Goal: Transaction & Acquisition: Purchase product/service

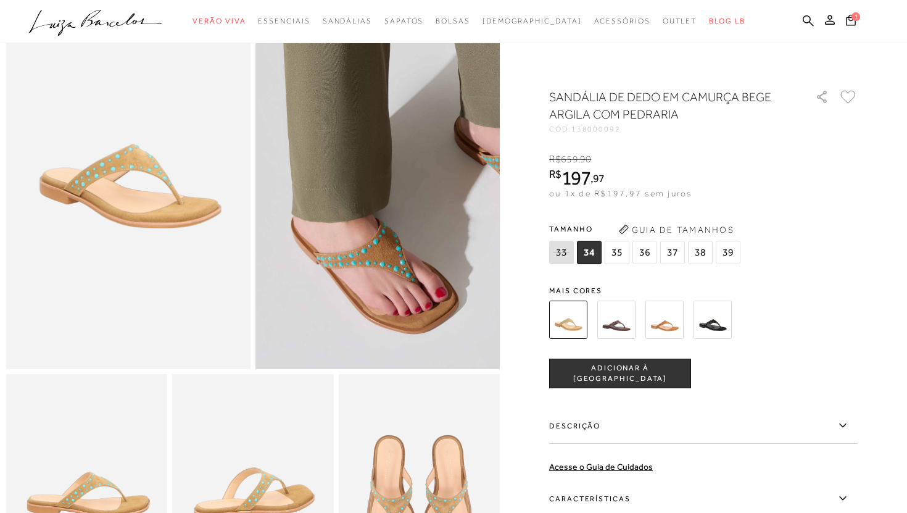
scroll to position [87, 0]
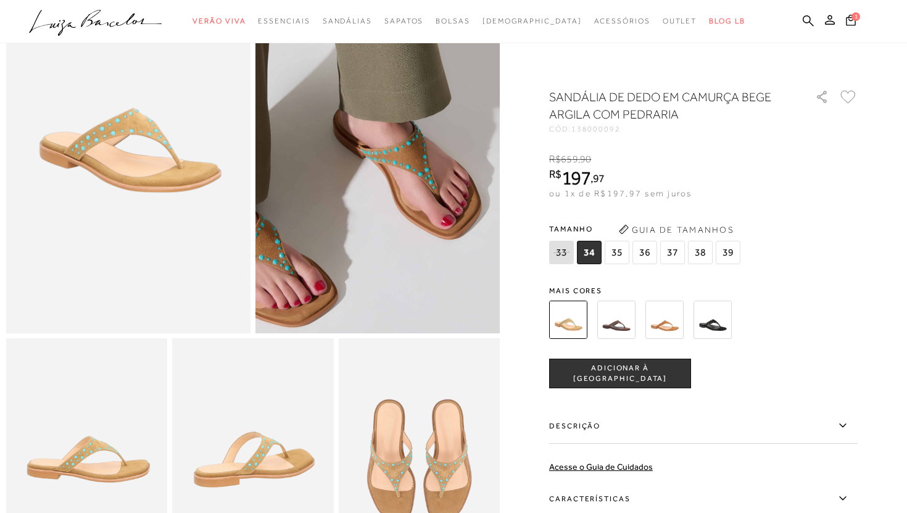
scroll to position [7, 0]
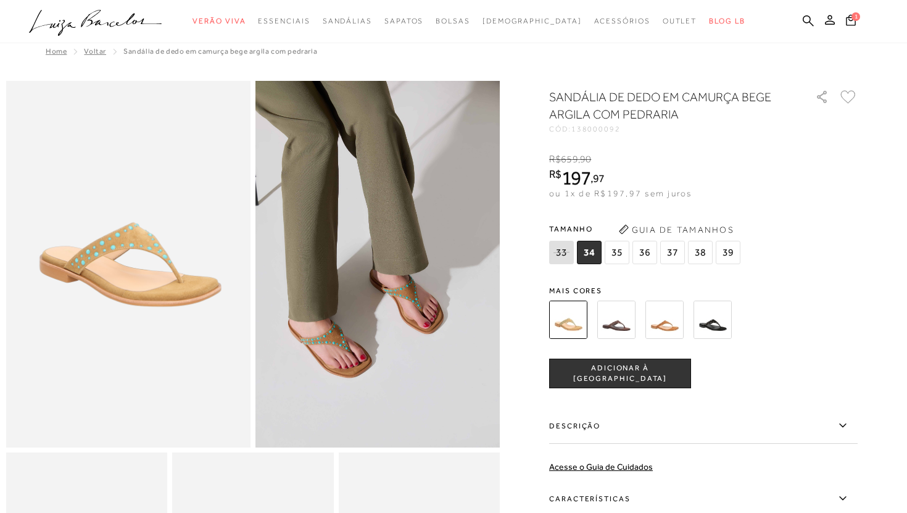
click at [178, 219] on img at bounding box center [128, 264] width 244 height 367
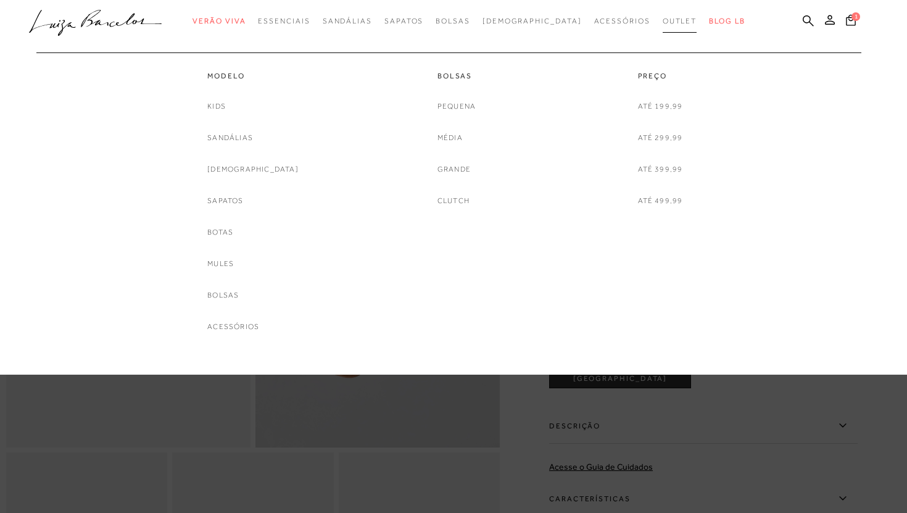
click at [663, 20] on span "Outlet" at bounding box center [680, 21] width 35 height 9
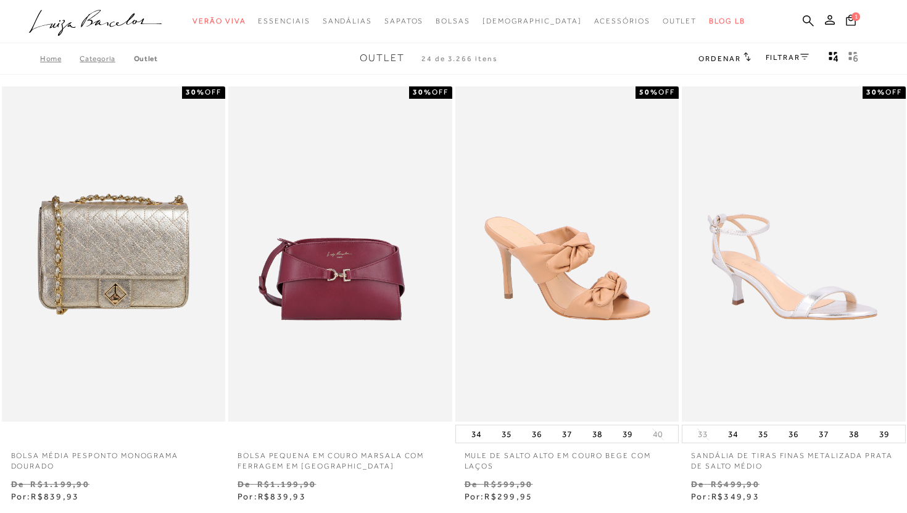
click at [776, 55] on link "FILTRAR" at bounding box center [787, 57] width 43 height 9
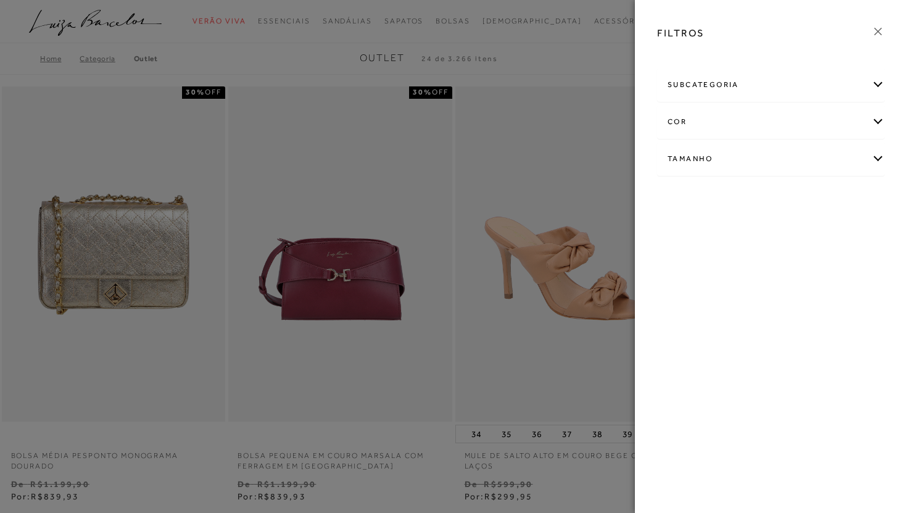
click at [710, 165] on div "Tamanho" at bounding box center [771, 159] width 227 height 33
click at [688, 255] on link "Ver mais..." at bounding box center [690, 252] width 33 height 9
click at [678, 297] on span "38" at bounding box center [677, 296] width 18 height 9
click at [678, 297] on input "38" at bounding box center [671, 299] width 12 height 12
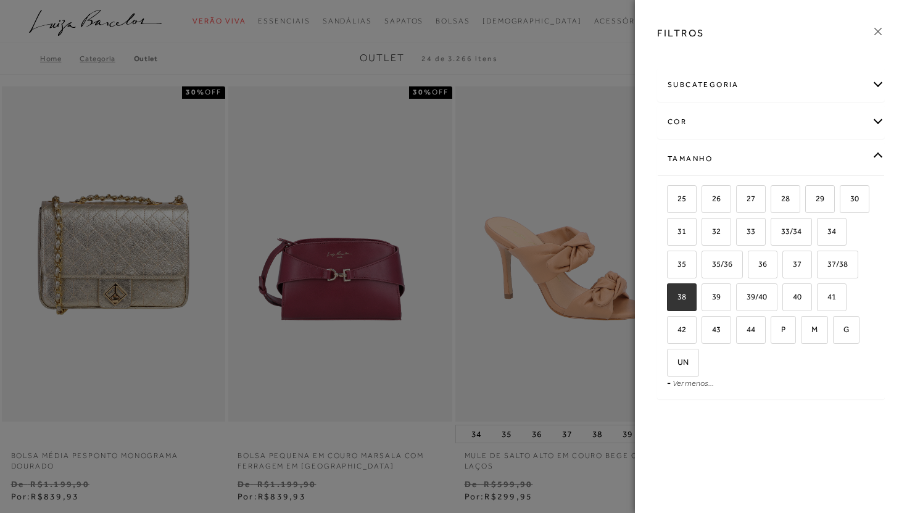
checkbox input "true"
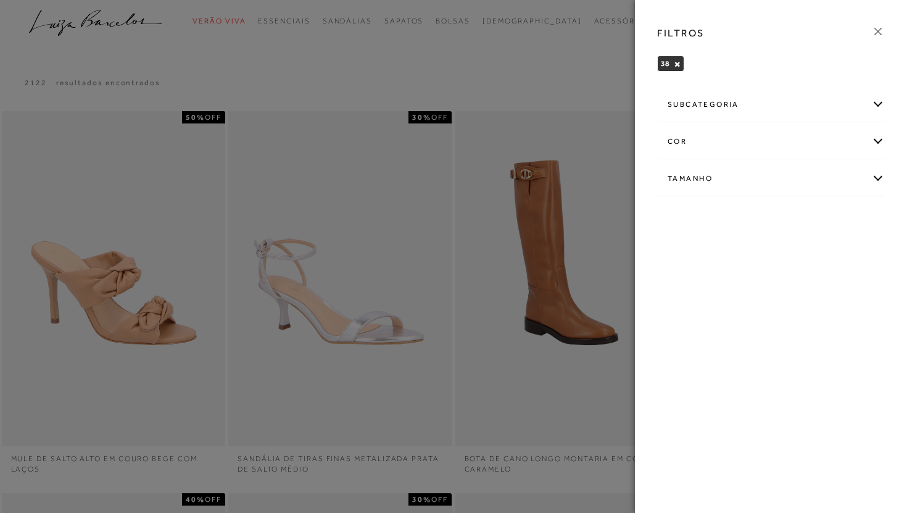
click at [878, 30] on icon at bounding box center [879, 32] width 14 height 14
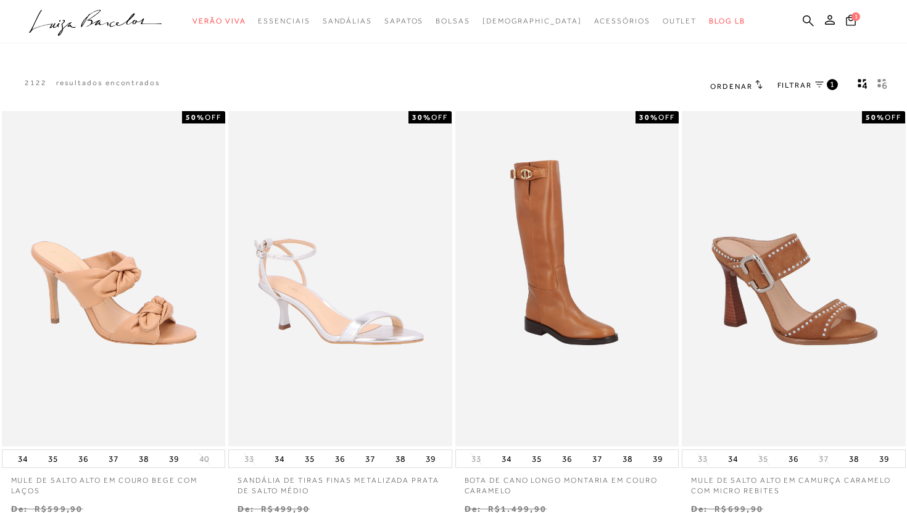
click at [757, 80] on icon at bounding box center [759, 84] width 7 height 9
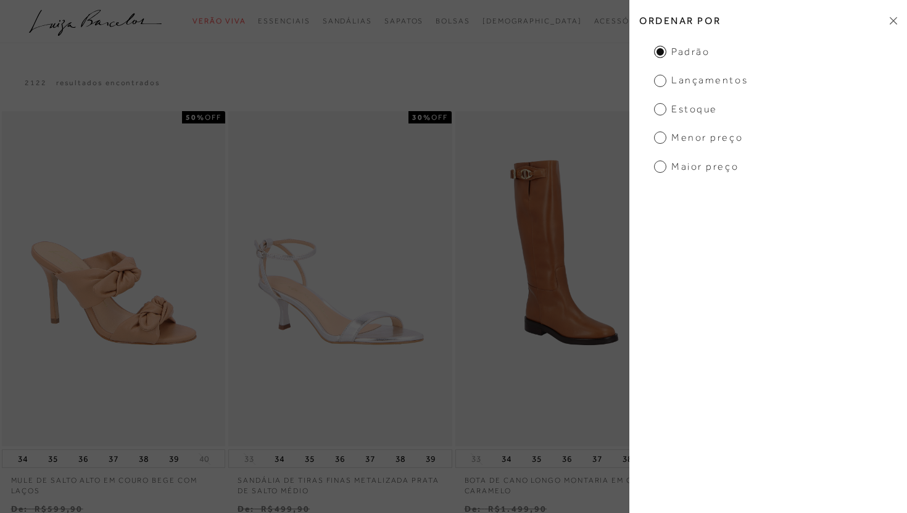
click at [689, 144] on span "Menor Preço" at bounding box center [698, 138] width 89 height 14
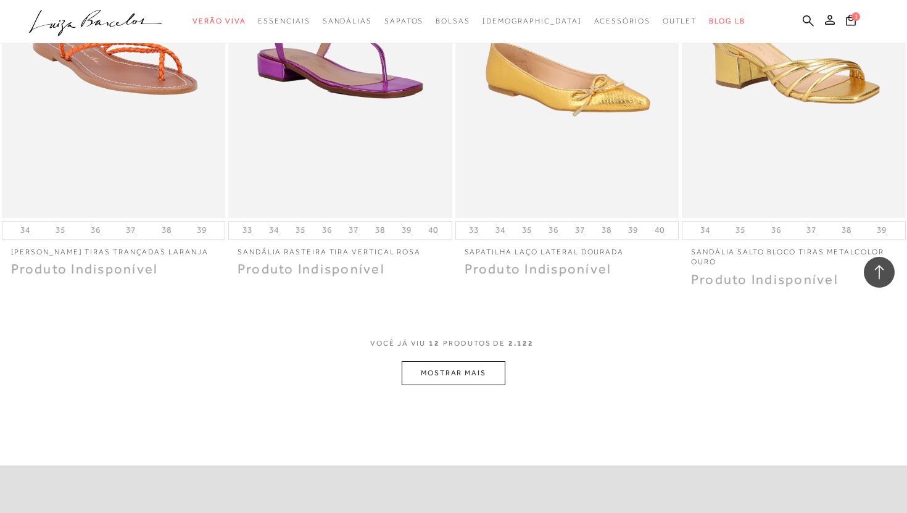
scroll to position [1073, 0]
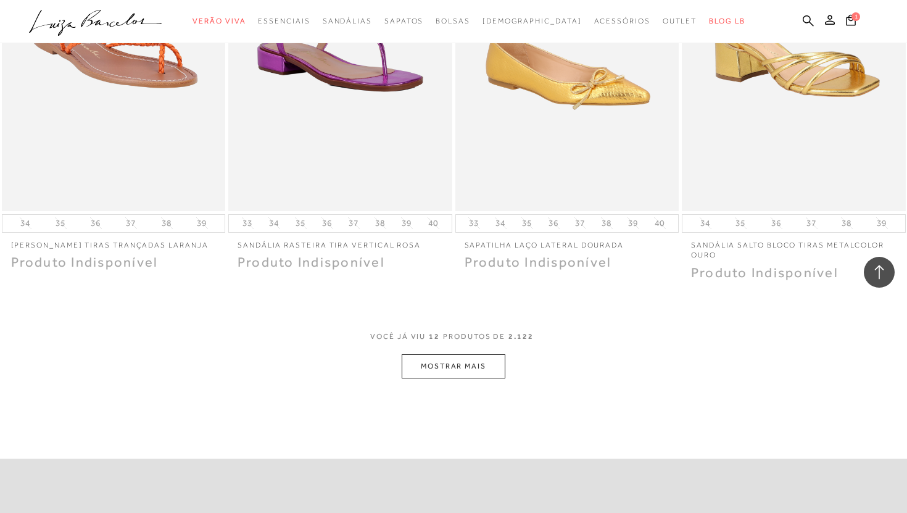
click at [471, 365] on button "MOSTRAR MAIS" at bounding box center [454, 366] width 104 height 24
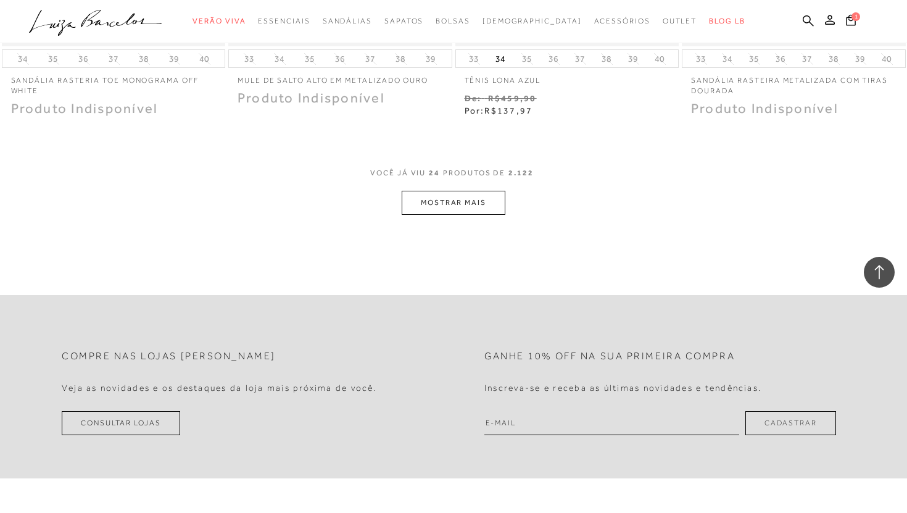
scroll to position [2500, 0]
click at [454, 206] on button "MOSTRAR MAIS" at bounding box center [454, 204] width 104 height 24
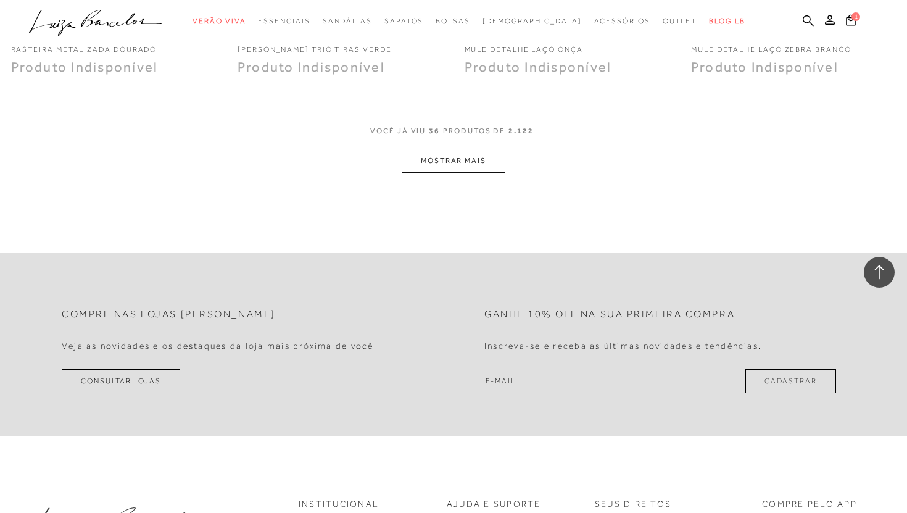
scroll to position [3797, 0]
click at [451, 156] on button "MOSTRAR MAIS" at bounding box center [454, 161] width 104 height 24
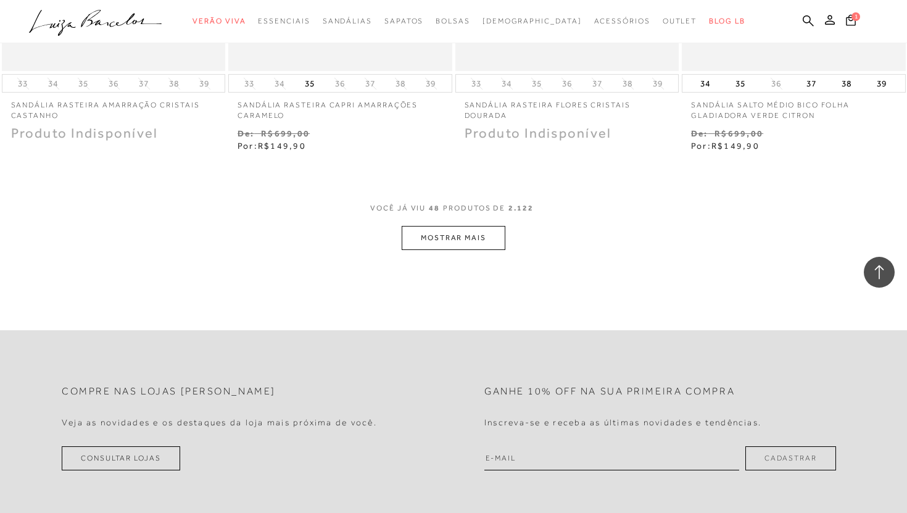
scroll to position [5007, 0]
click at [433, 242] on button "MOSTRAR MAIS" at bounding box center [454, 239] width 104 height 24
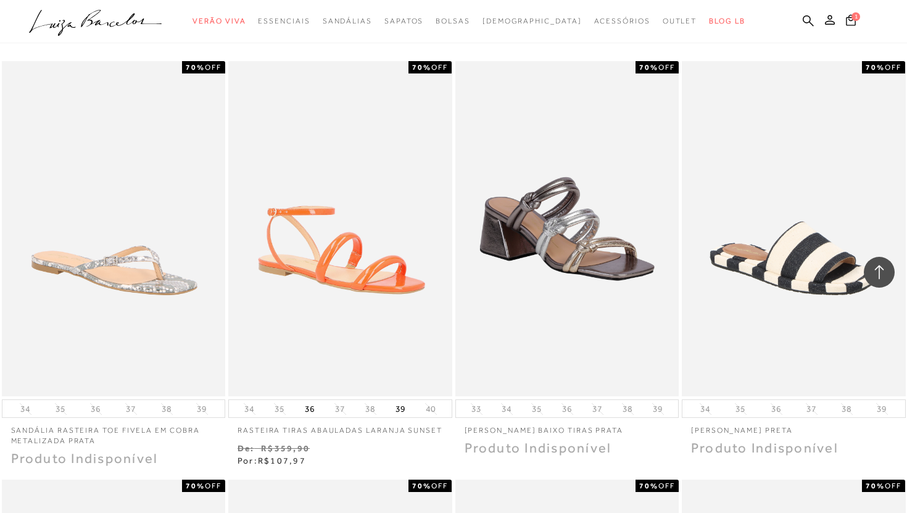
scroll to position [0, 0]
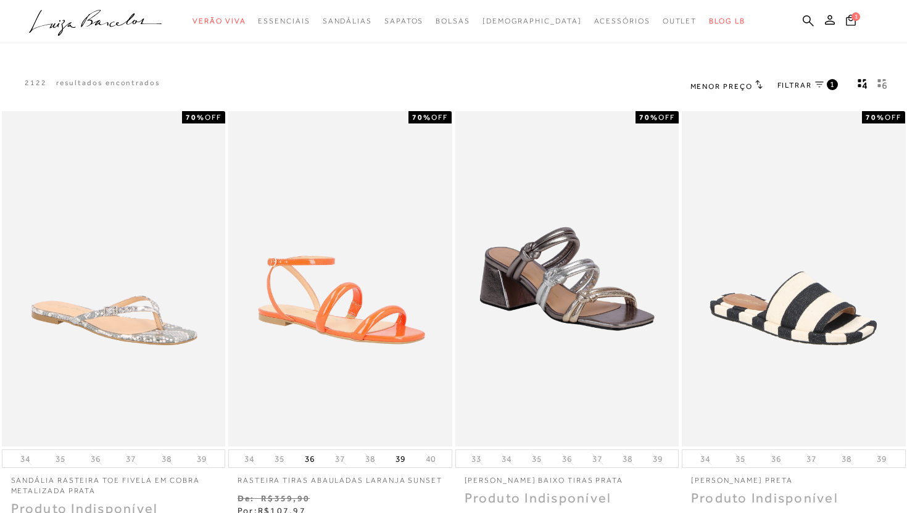
click at [754, 89] on h2 "Menor Preço" at bounding box center [727, 86] width 72 height 12
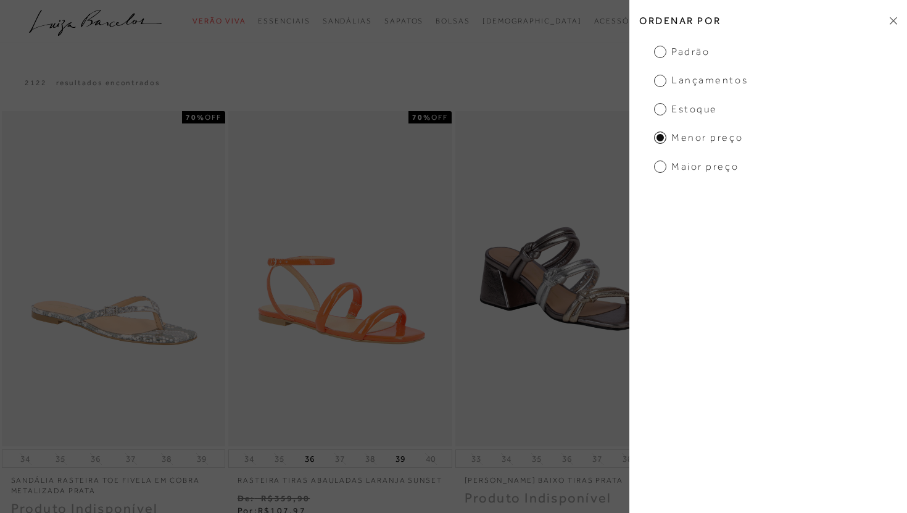
click at [662, 53] on span "Padrão" at bounding box center [682, 52] width 56 height 14
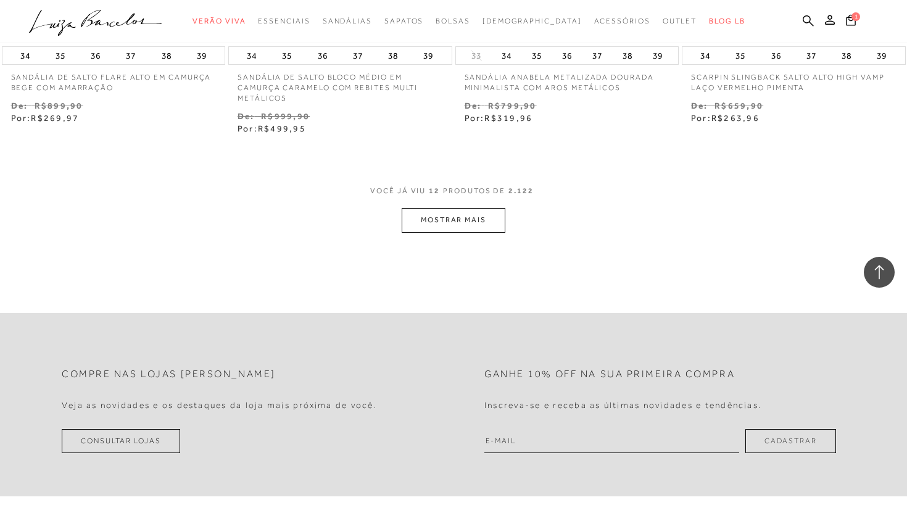
scroll to position [1260, 0]
click at [459, 214] on button "MOSTRAR MAIS" at bounding box center [454, 221] width 104 height 24
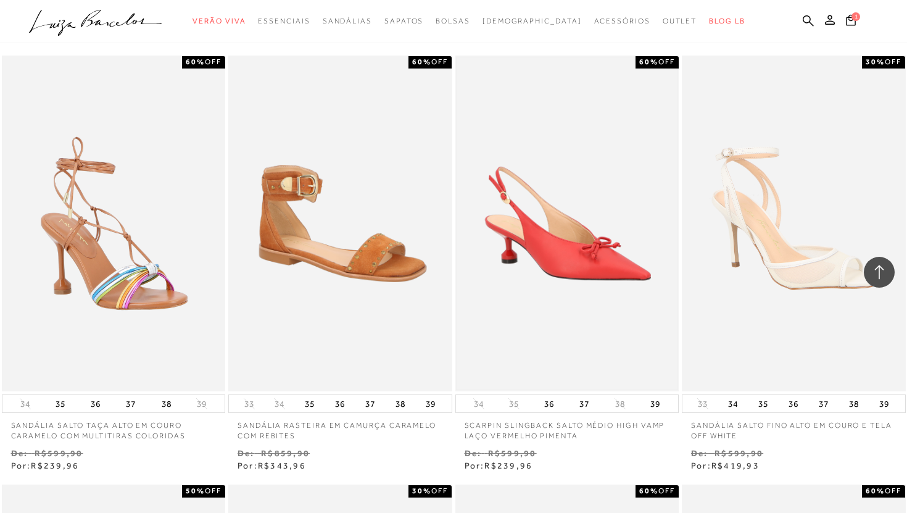
scroll to position [1354, 0]
